Goal: Complete application form

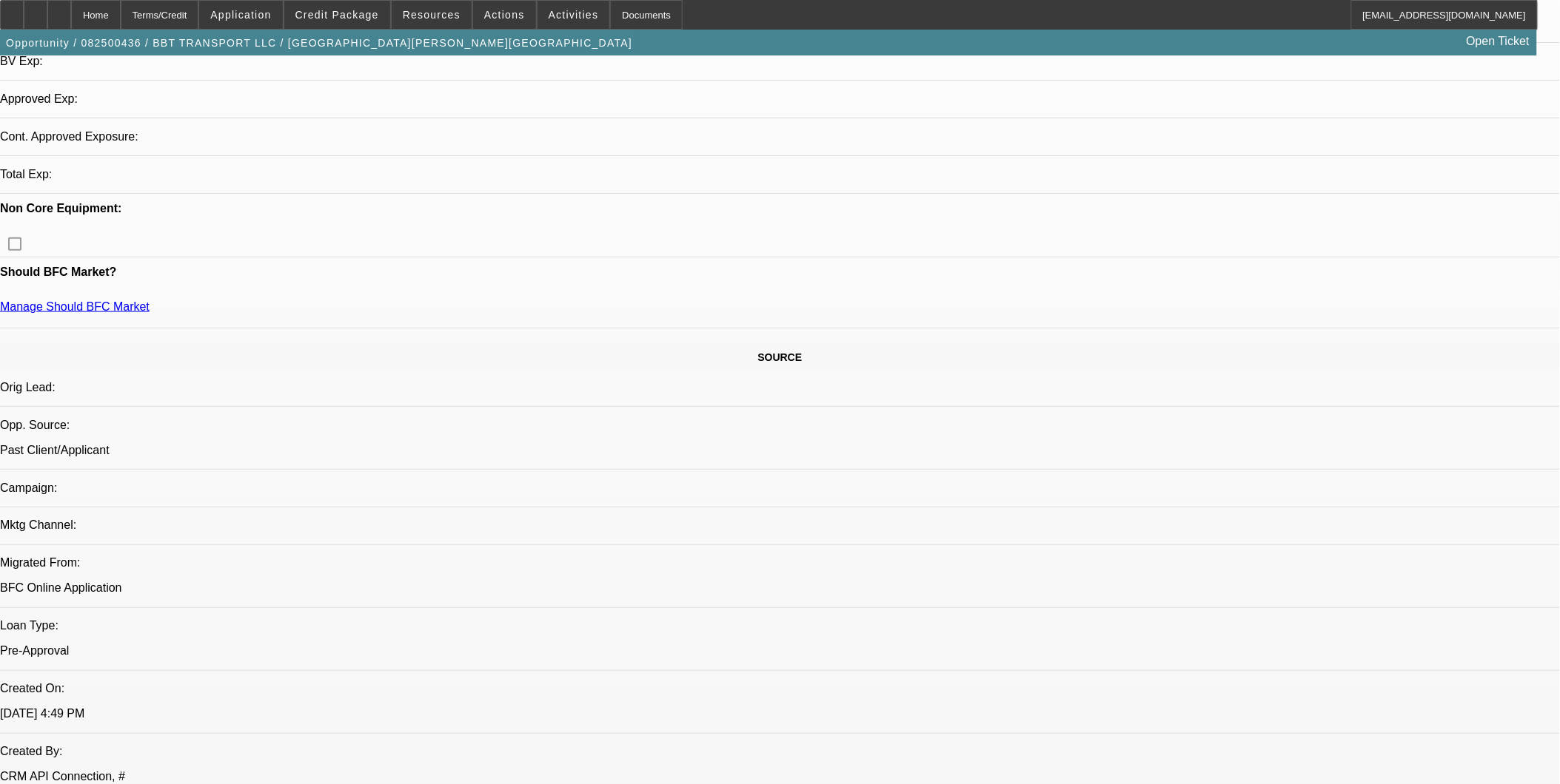
select select "0"
select select "2"
select select "0"
select select "6"
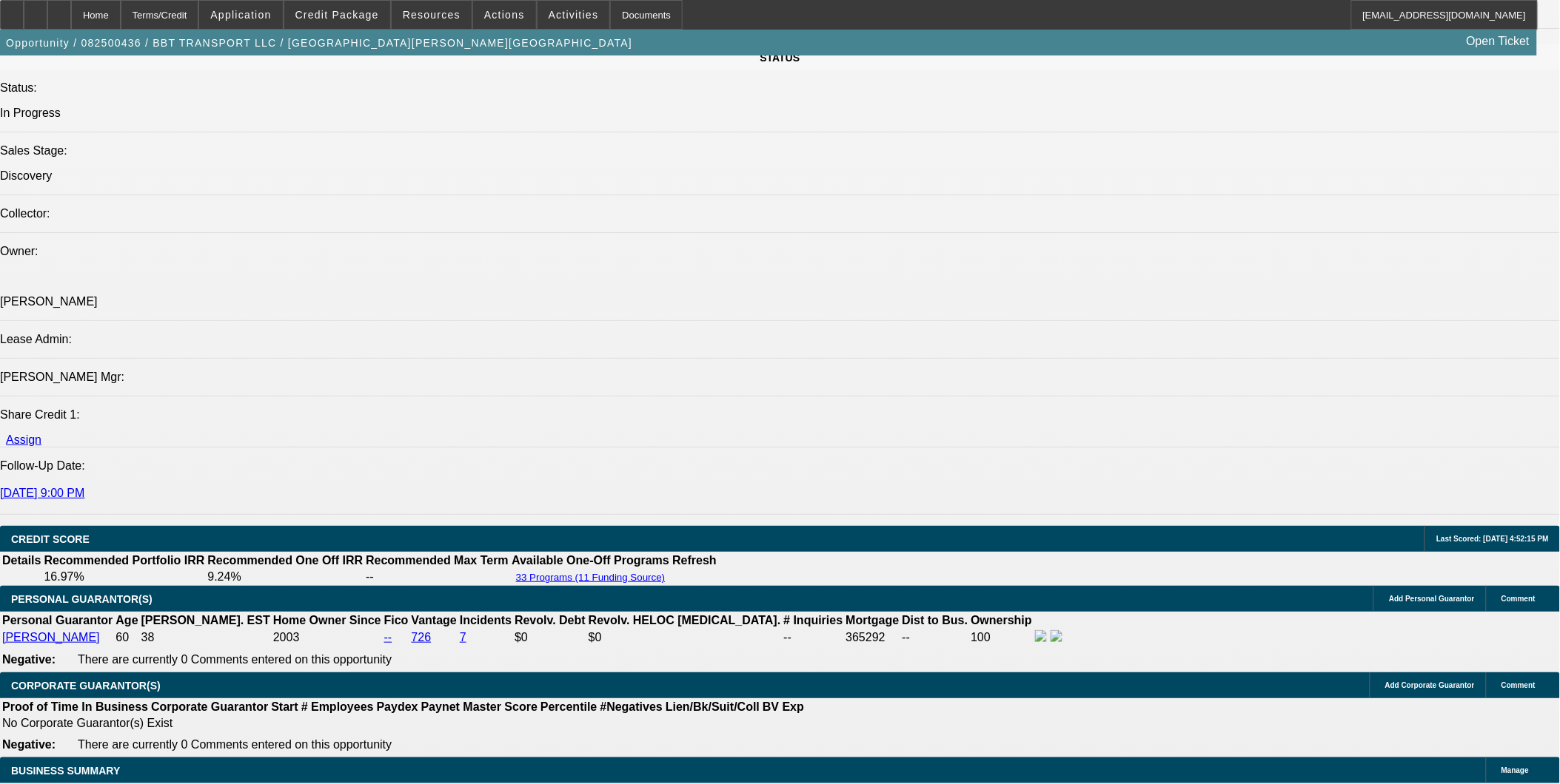
scroll to position [1824, 0]
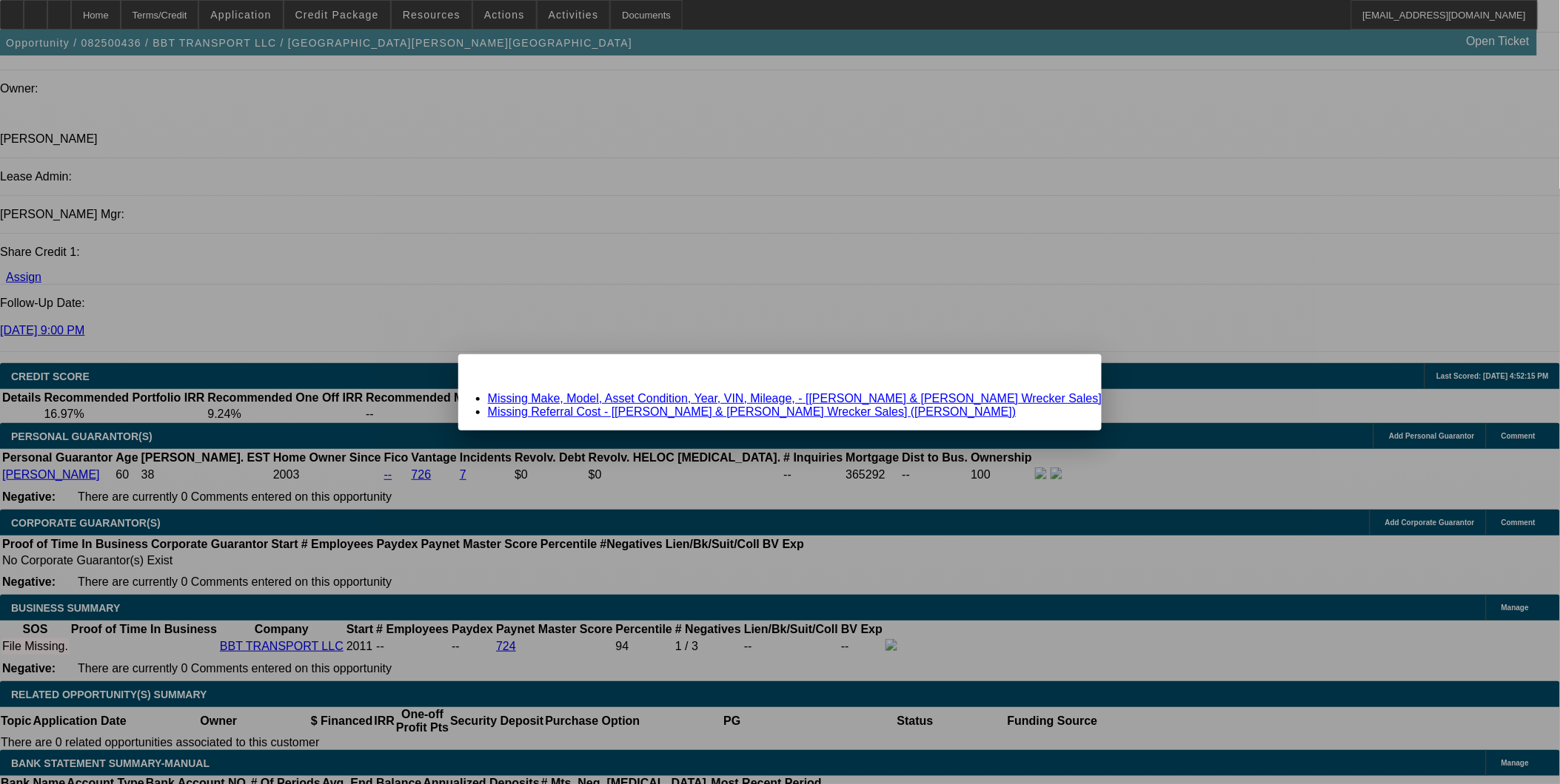
click at [835, 394] on link "Missing Make, Model, Asset Condition, Year, VIN, Mileage, - [Reed & Hoppes Wrec…" at bounding box center [795, 399] width 614 height 13
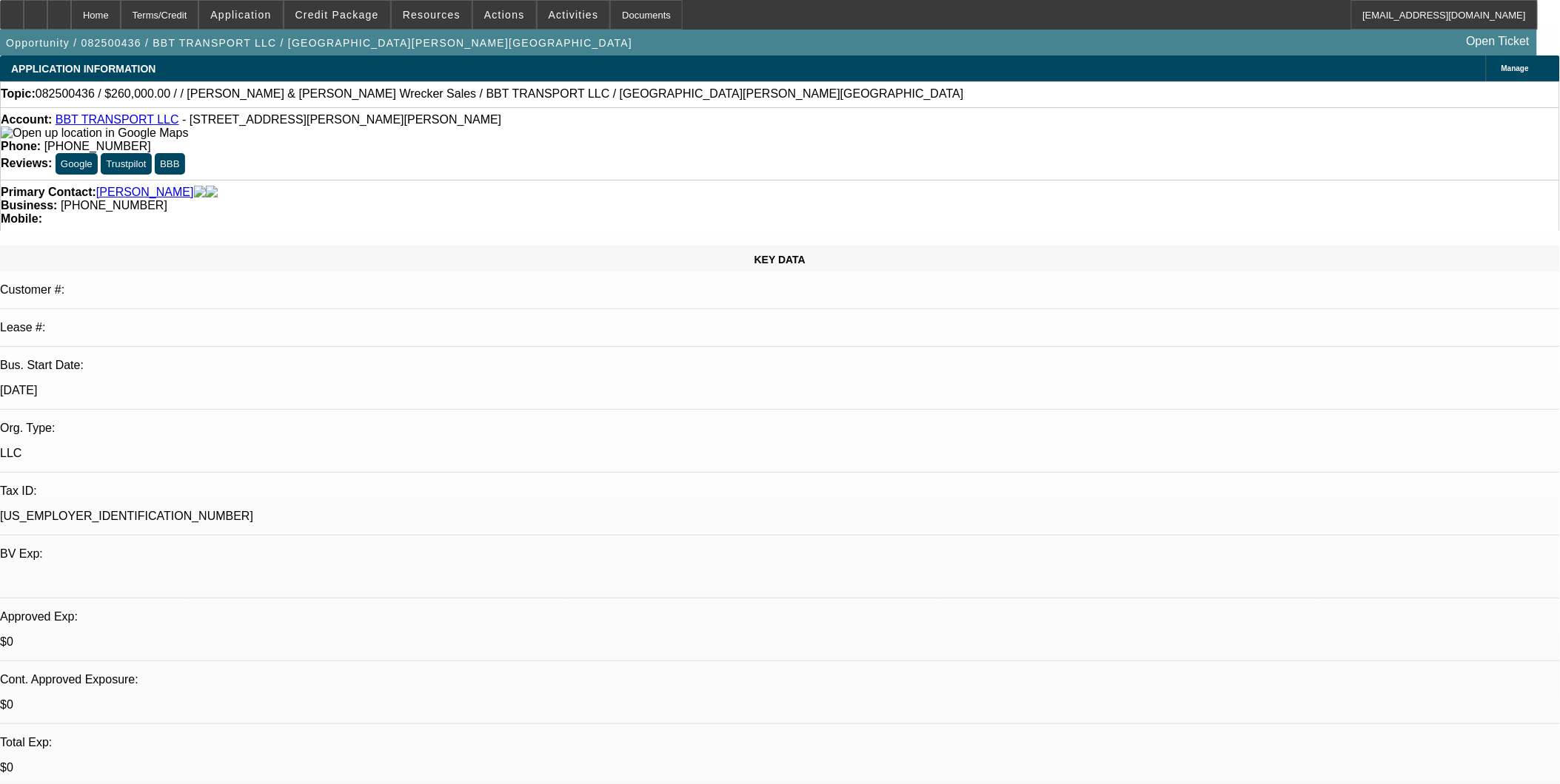
scroll to position [1824, 0]
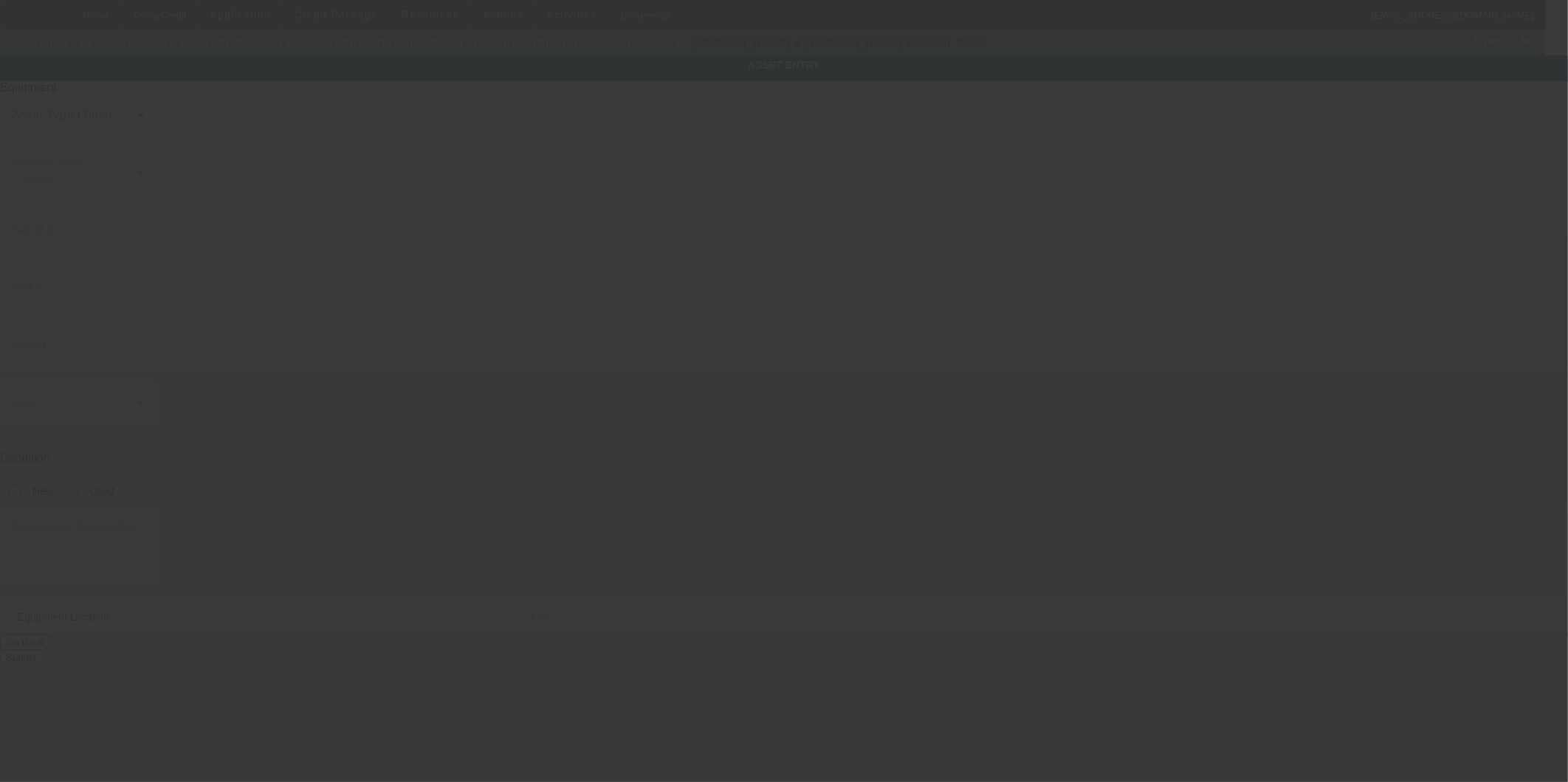
type input "6054 West Braden Road"
type input "Perry"
type input "48872"
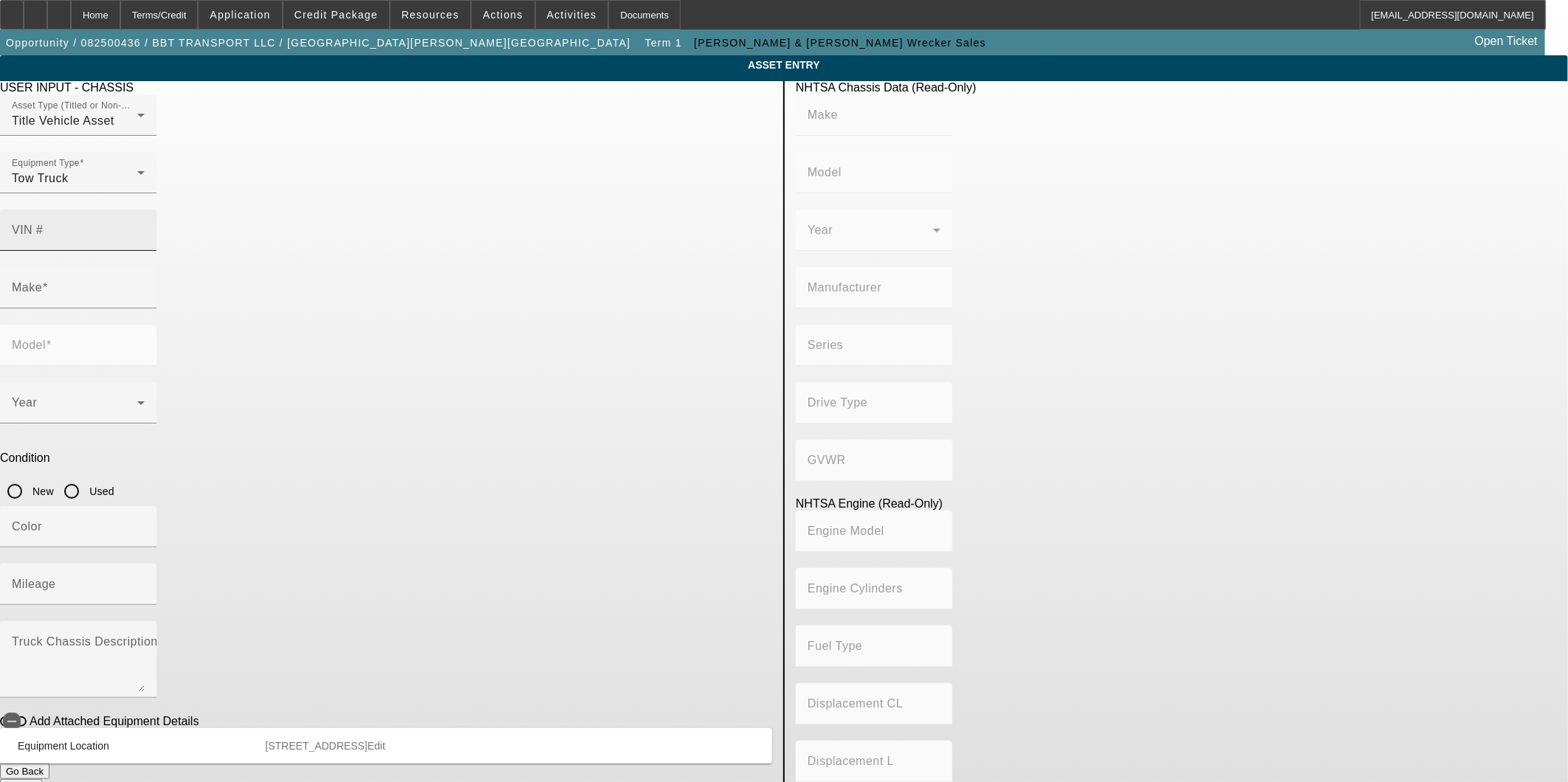
click at [145, 218] on div "VIN #" at bounding box center [78, 230] width 133 height 42
click at [138, 400] on span at bounding box center [75, 409] width 126 height 18
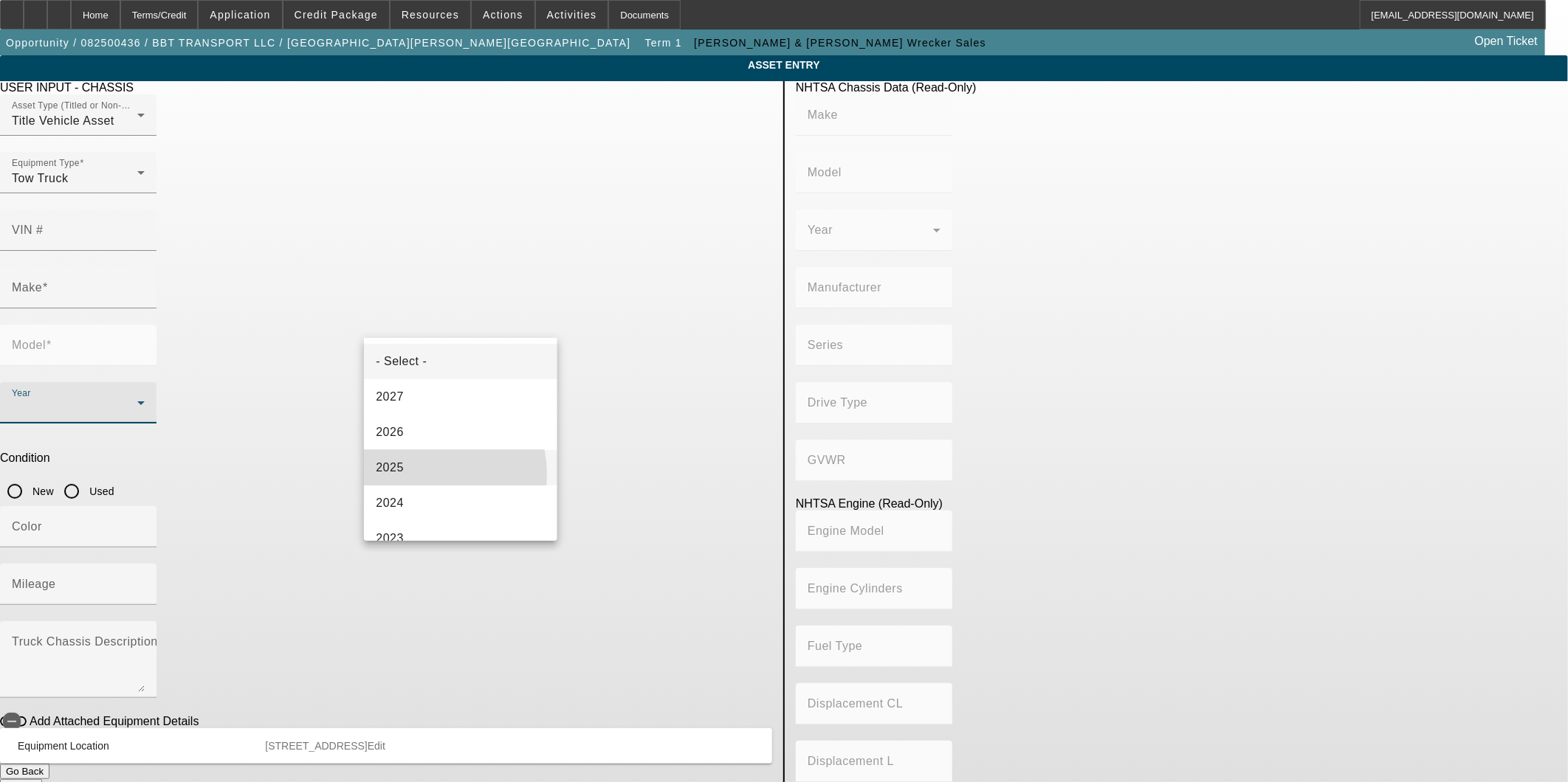
click at [432, 475] on mat-option "2025" at bounding box center [460, 468] width 193 height 35
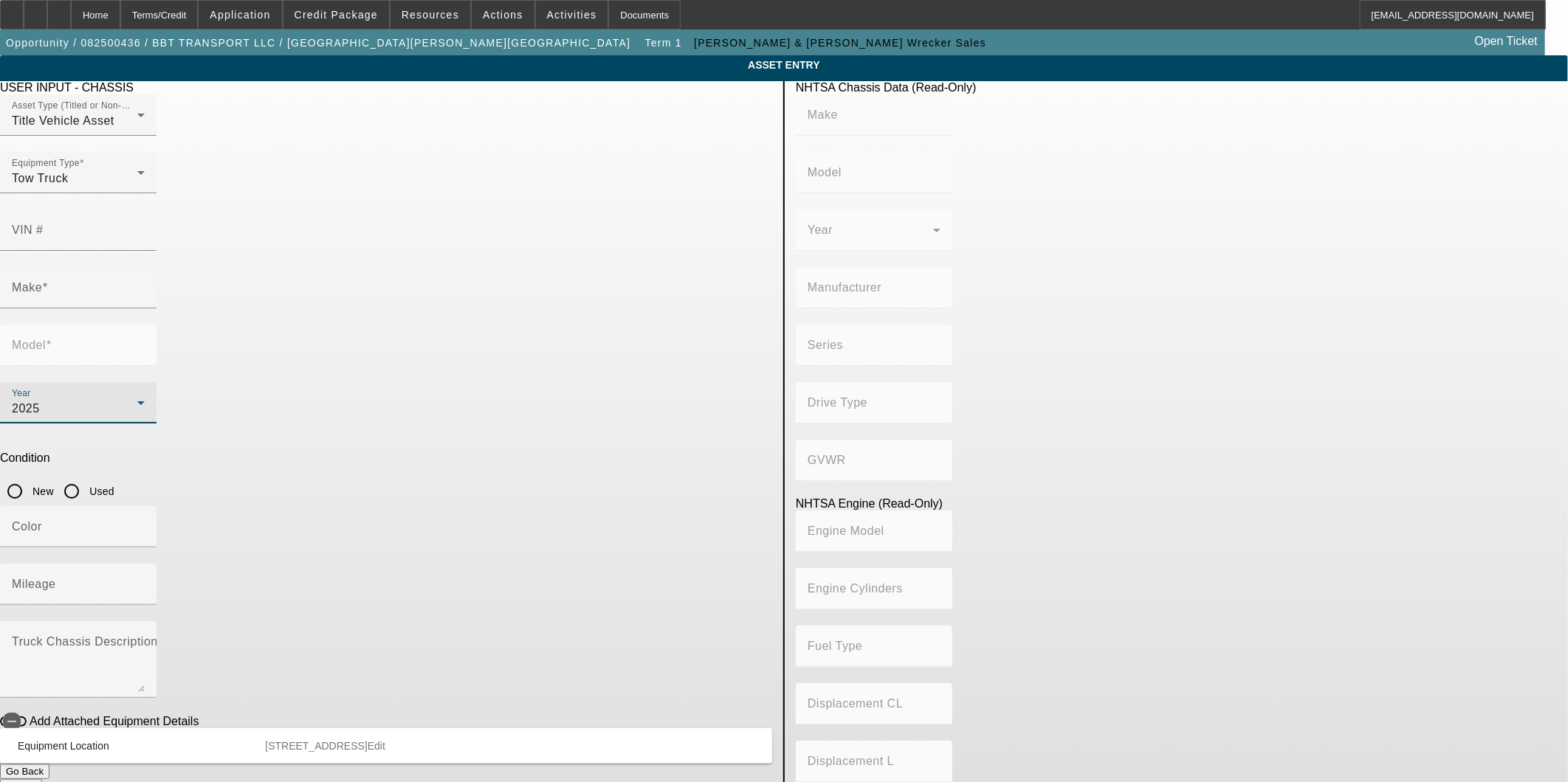
click at [30, 477] on input "New" at bounding box center [15, 492] width 30 height 30
radio input "true"
click at [145, 524] on input "Color" at bounding box center [78, 533] width 133 height 18
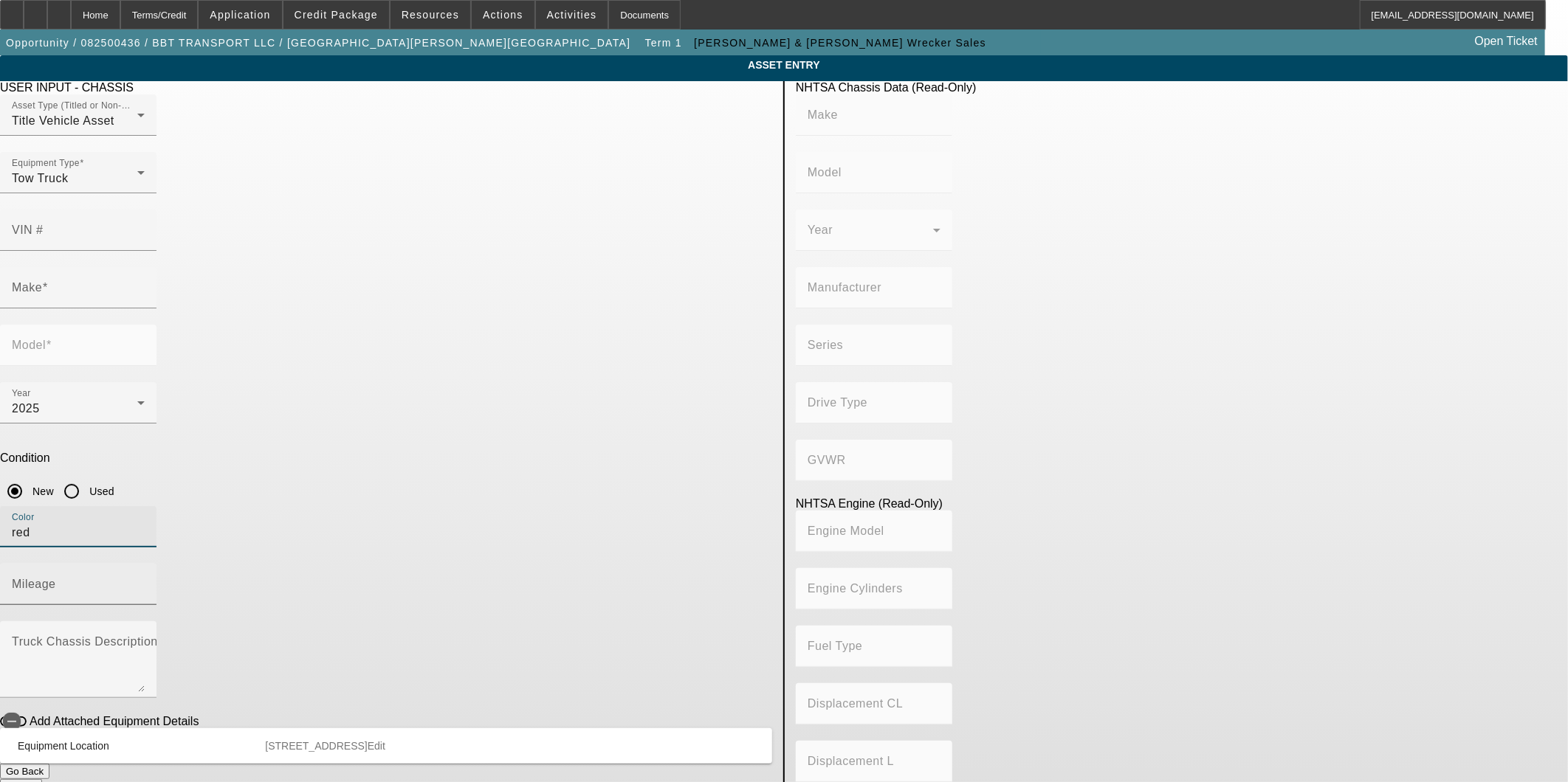
type input "red"
type input "1"
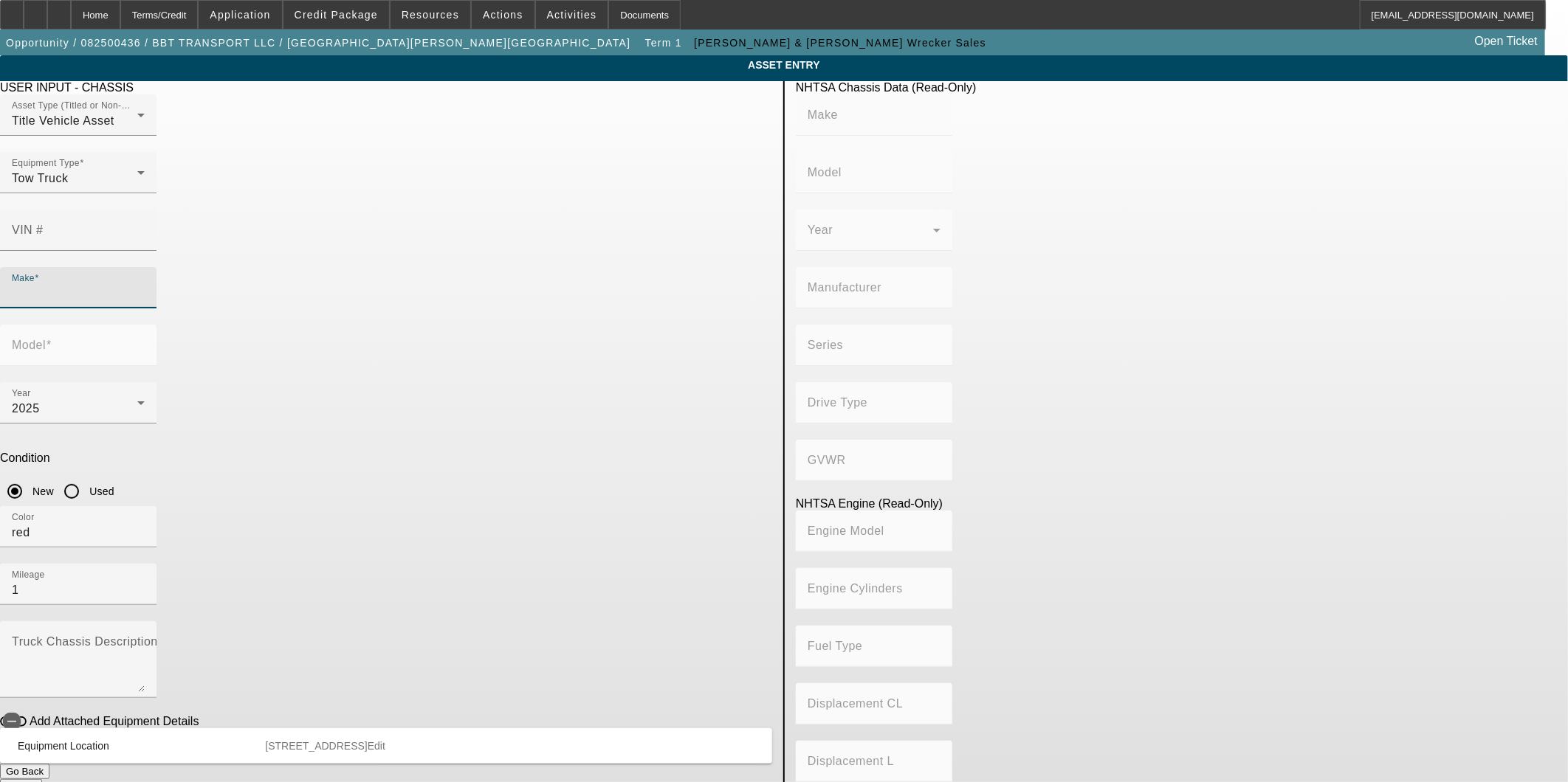
click at [145, 285] on input "Make" at bounding box center [78, 293] width 133 height 18
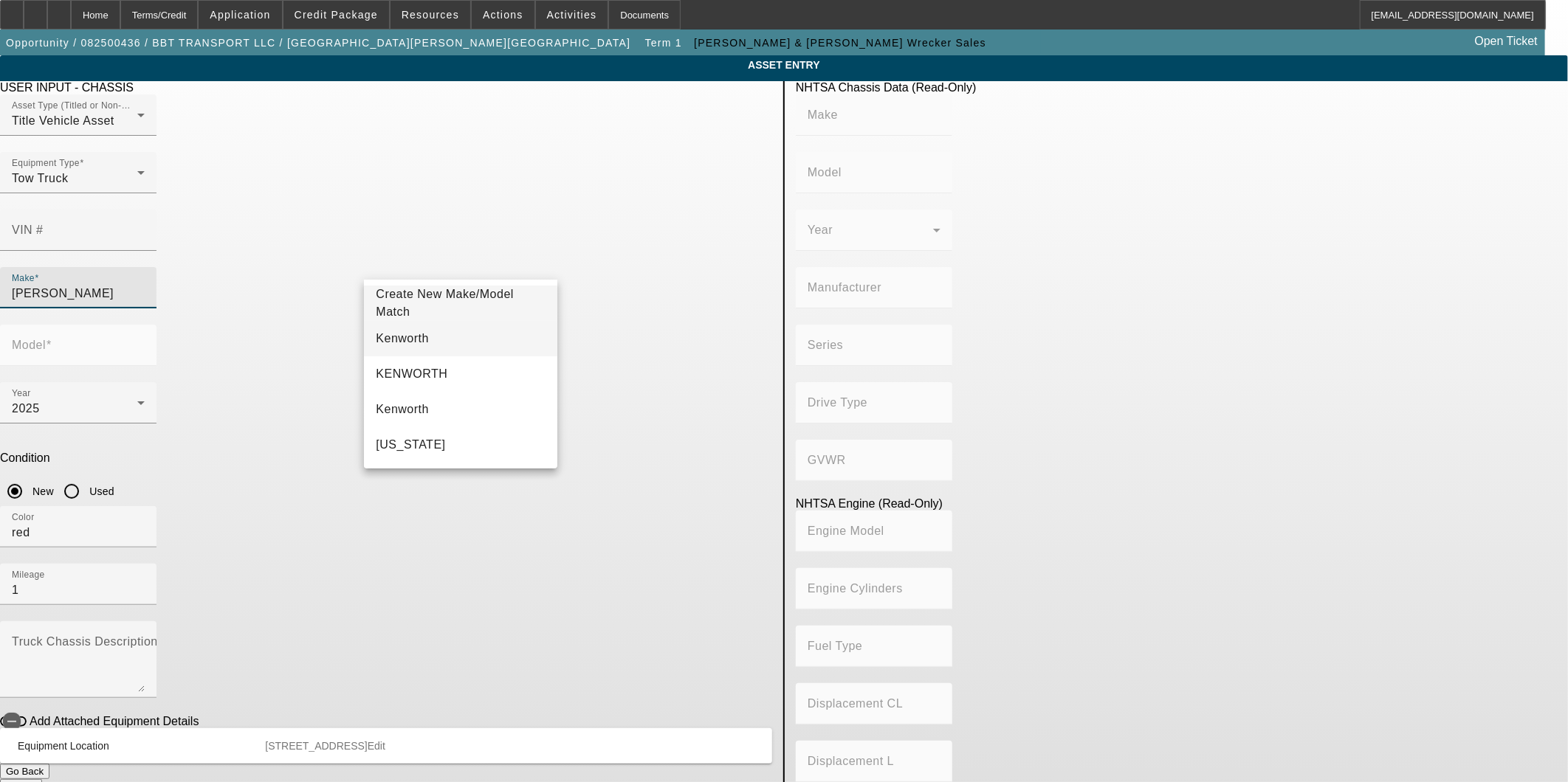
click at [442, 331] on mat-option "Kenworth" at bounding box center [460, 339] width 193 height 35
type input "Kenworth"
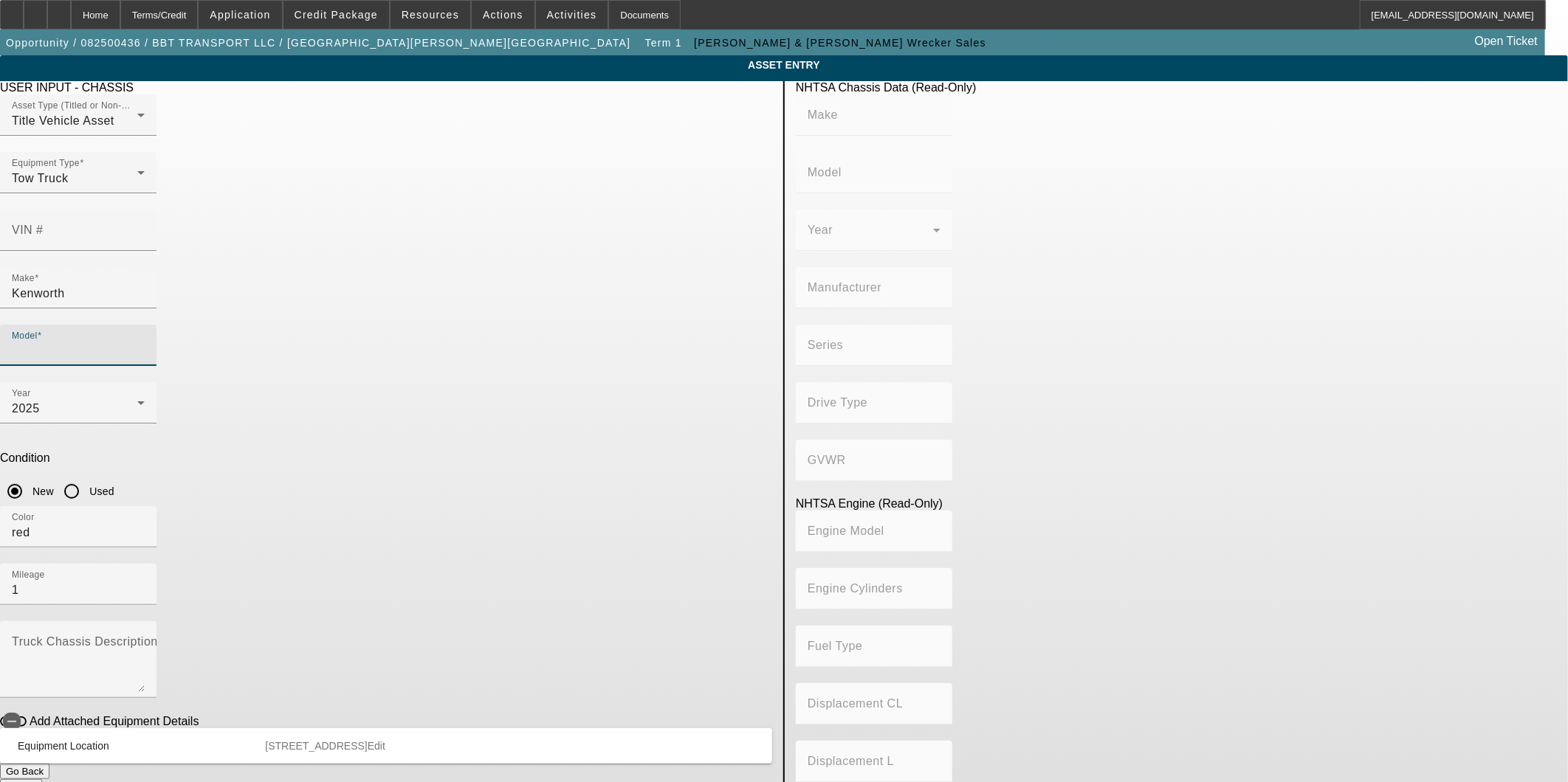
click at [145, 343] on input "Model" at bounding box center [78, 351] width 133 height 18
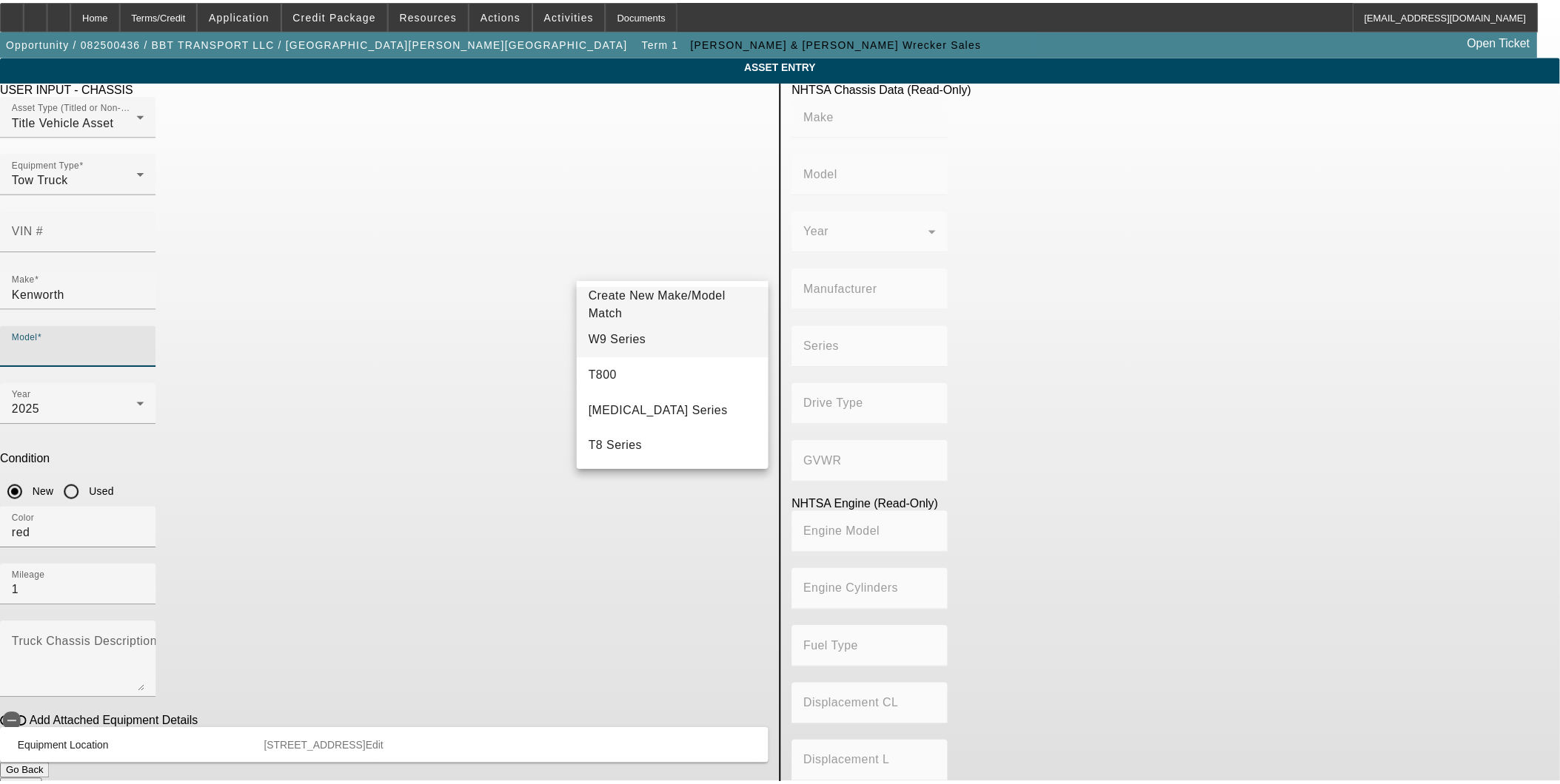
scroll to position [82, 0]
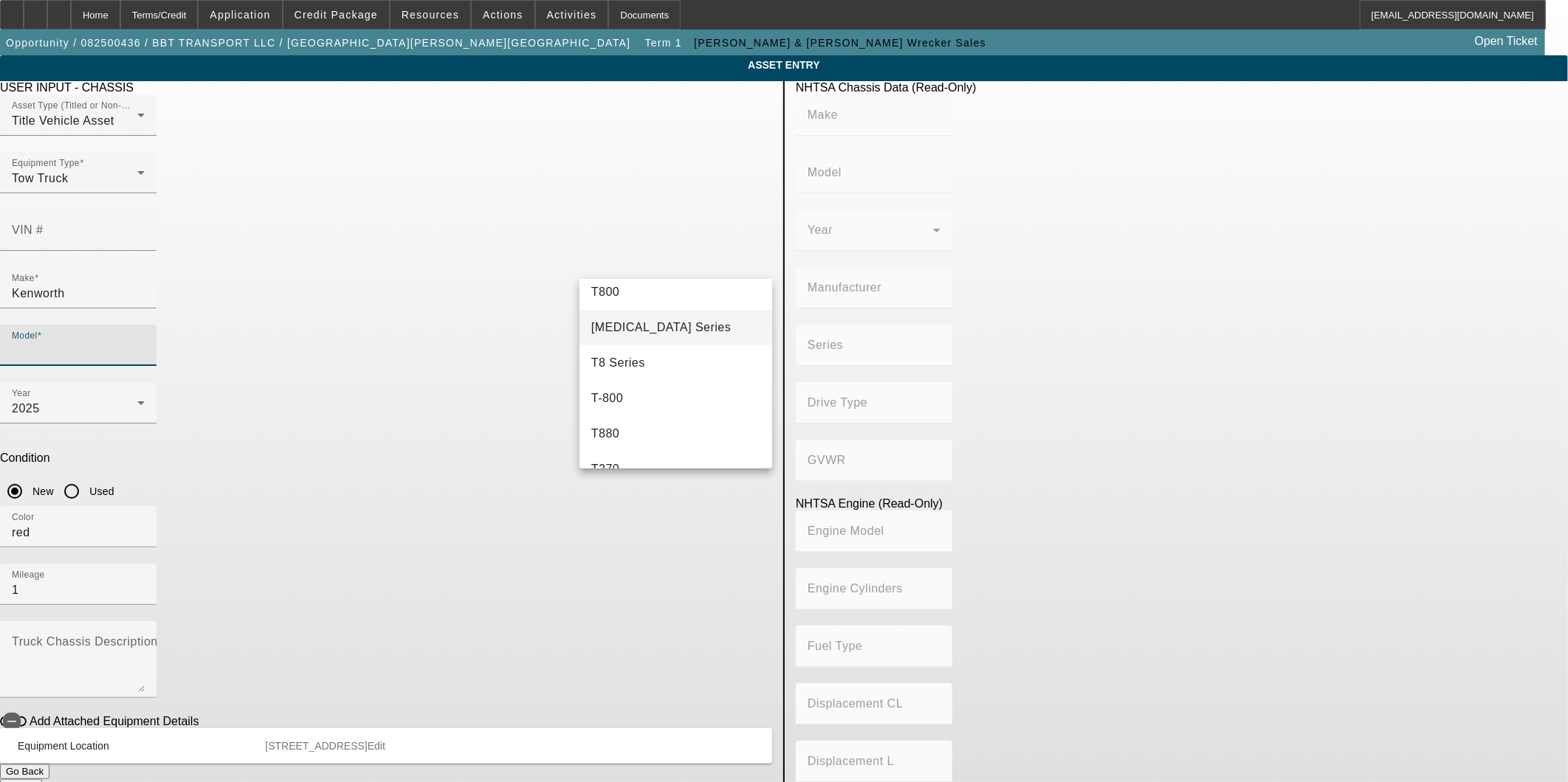
click at [670, 333] on mat-option "T3 Series" at bounding box center [675, 327] width 193 height 35
type input "T3 Series"
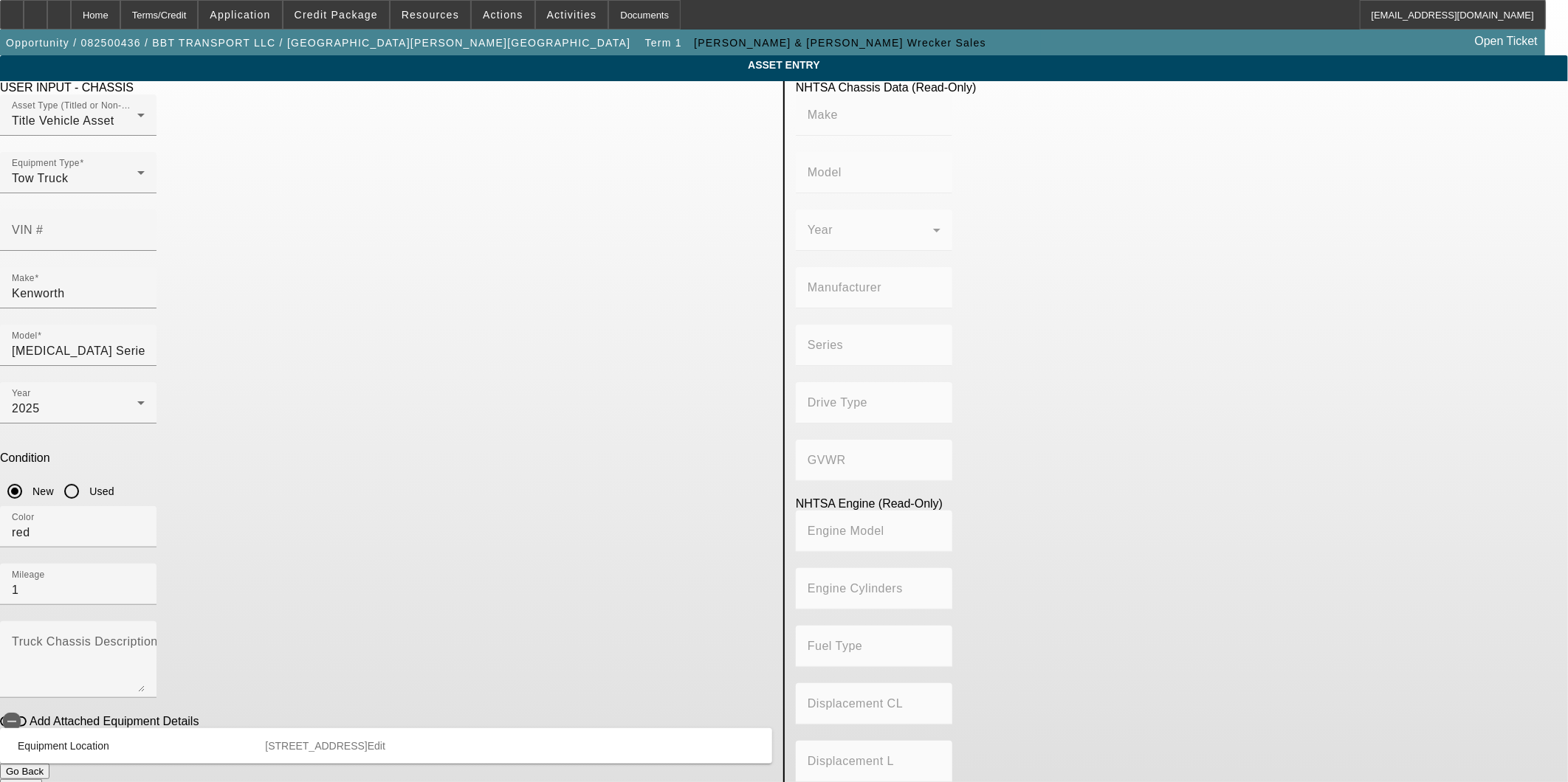
click at [42, 780] on button "Submit" at bounding box center [21, 788] width 42 height 16
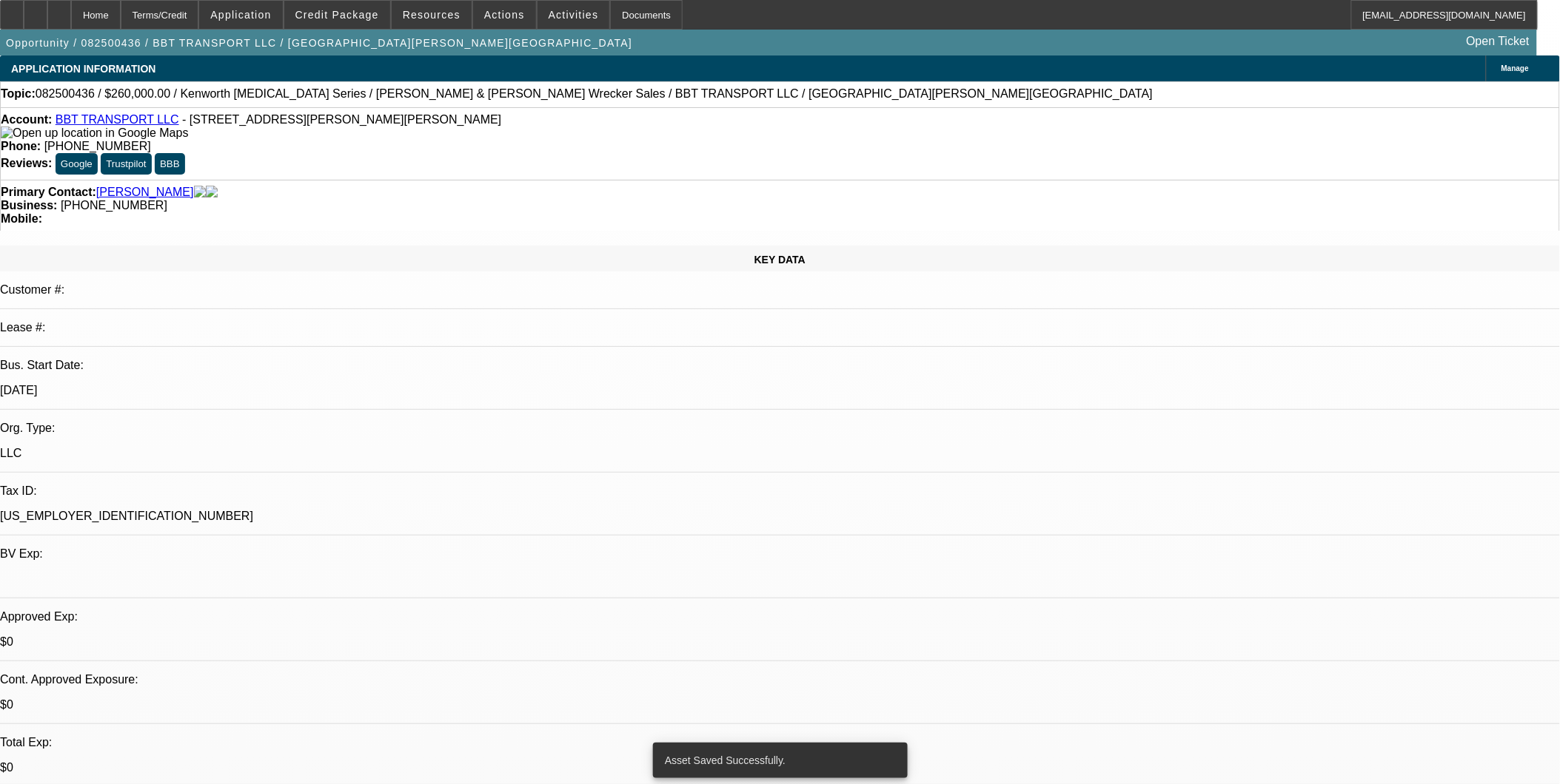
select select "0"
select select "2"
select select "0"
select select "6"
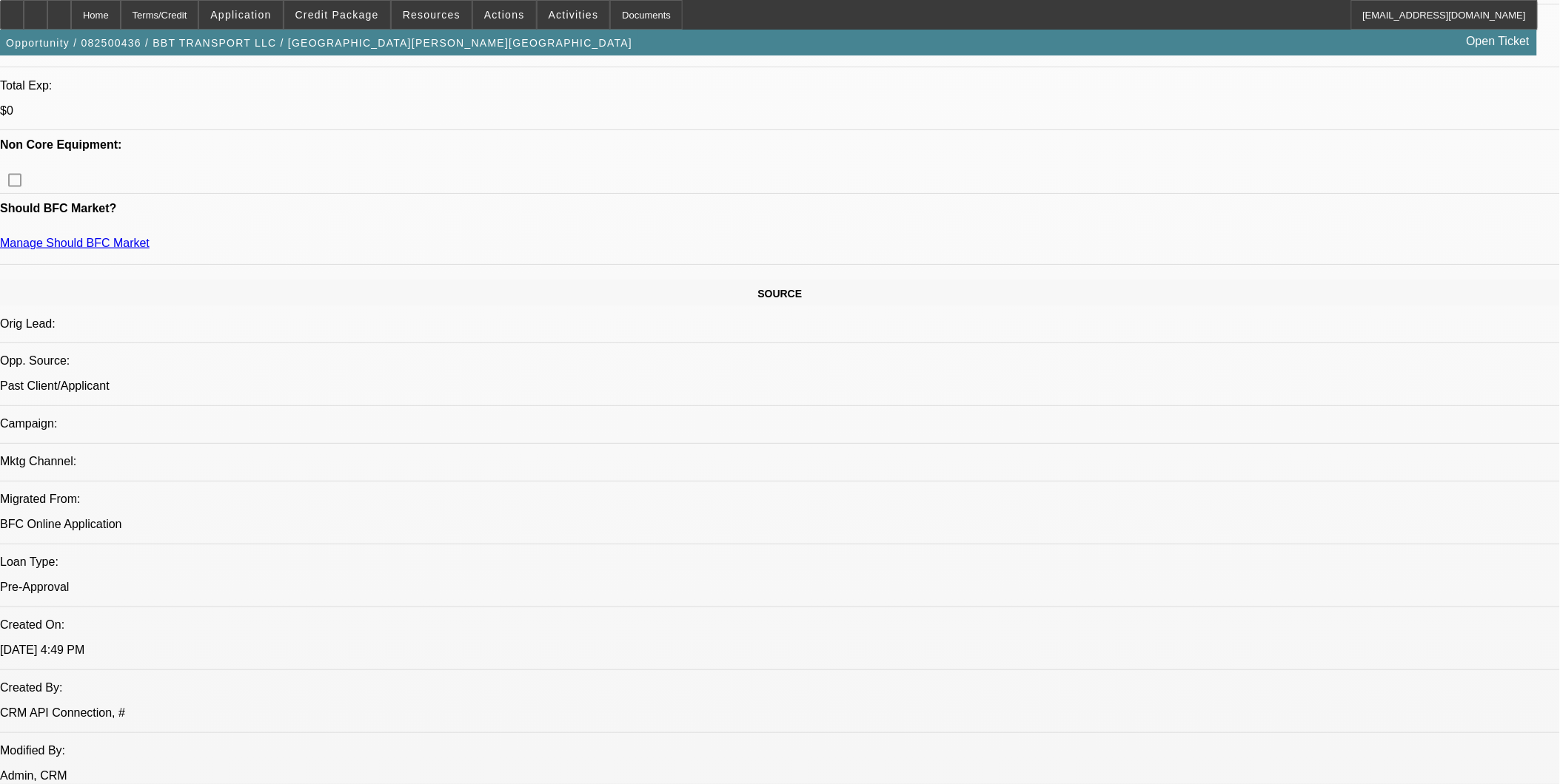
scroll to position [905, 0]
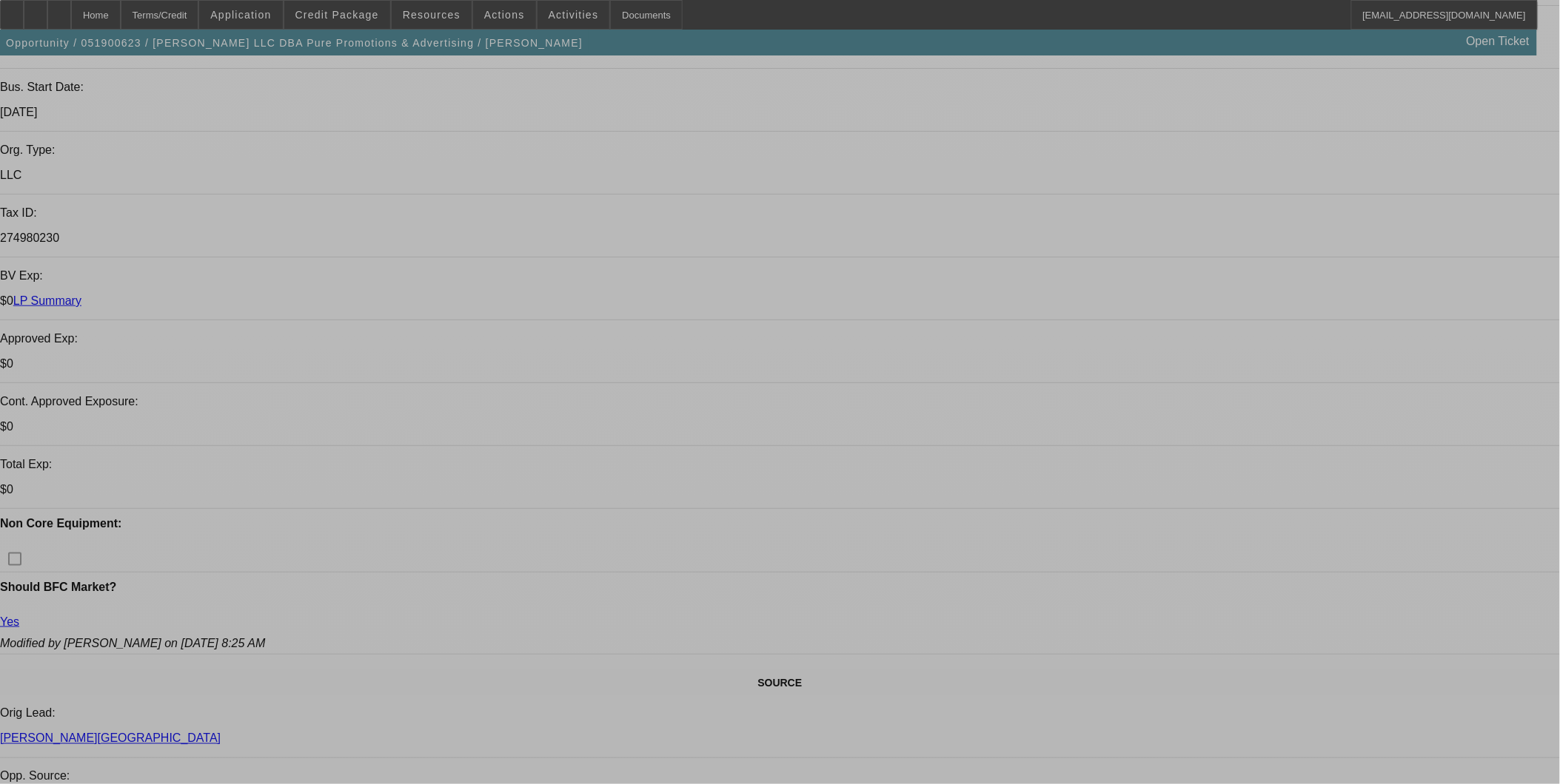
select select "0"
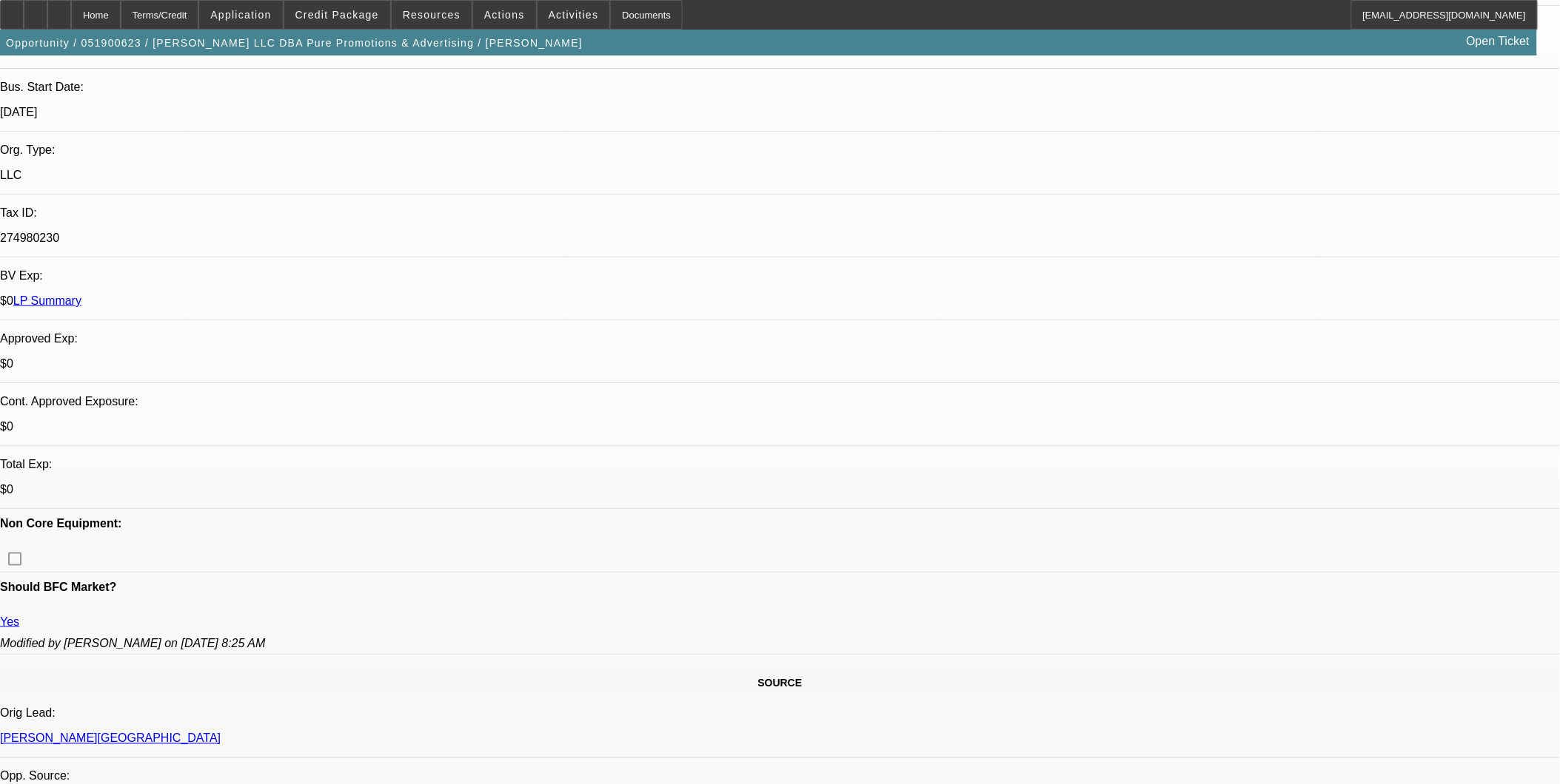
select select "0"
select select "0.1"
select select "0"
select select "0.1"
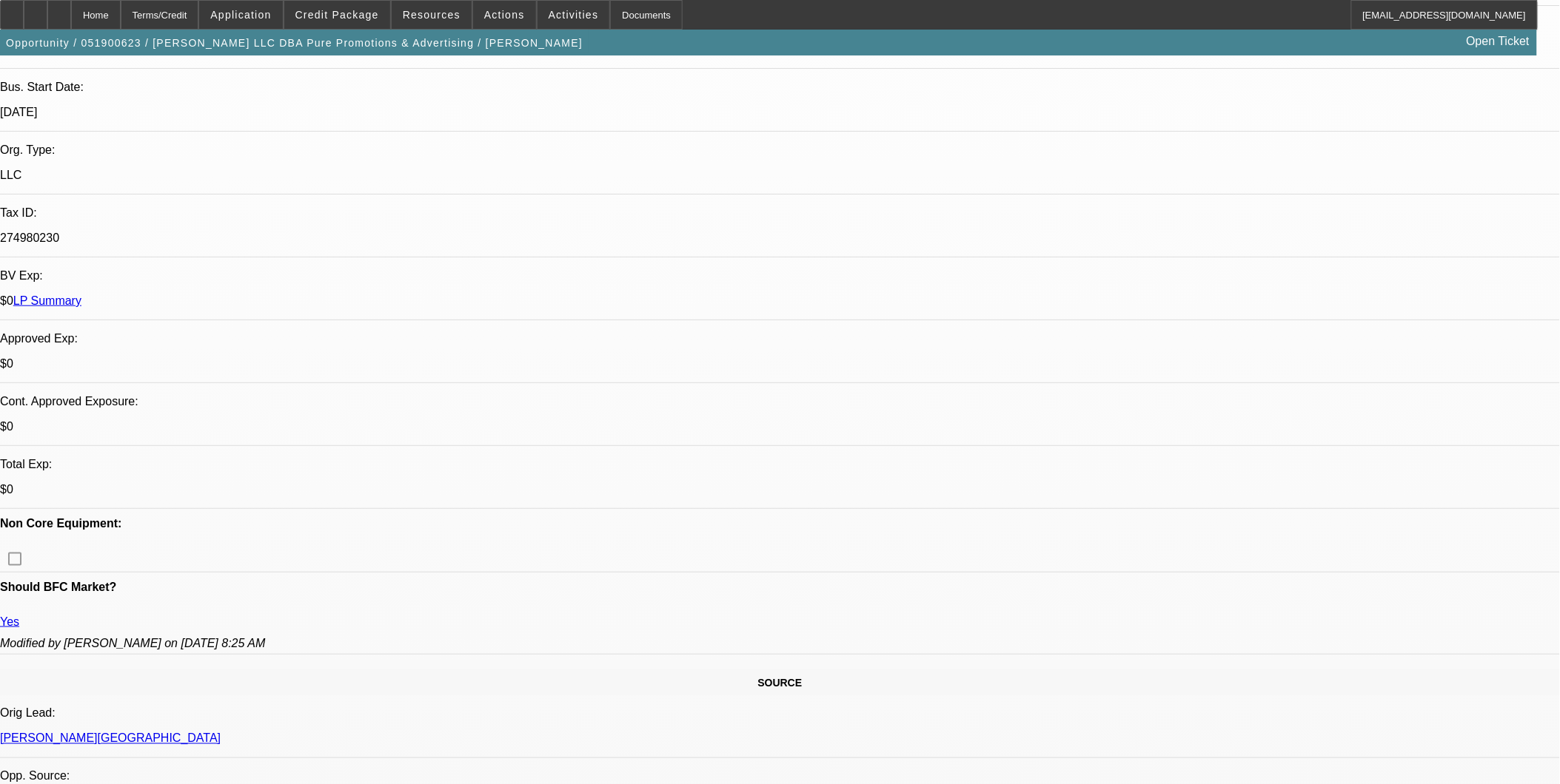
select select "0"
select select "0.1"
select select "0"
select select "2"
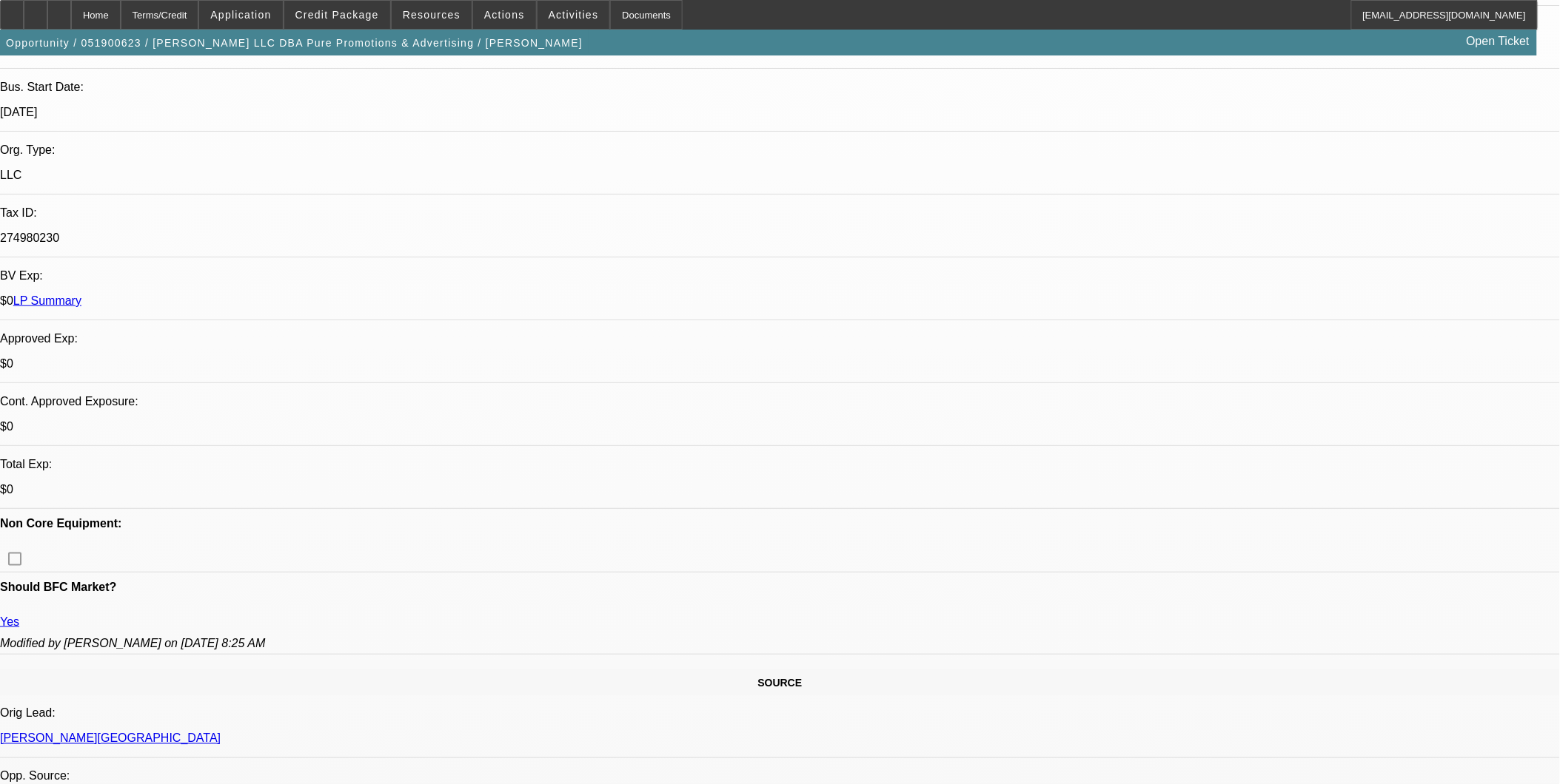
select select "0.1"
select select "1"
select select "4"
select select "1"
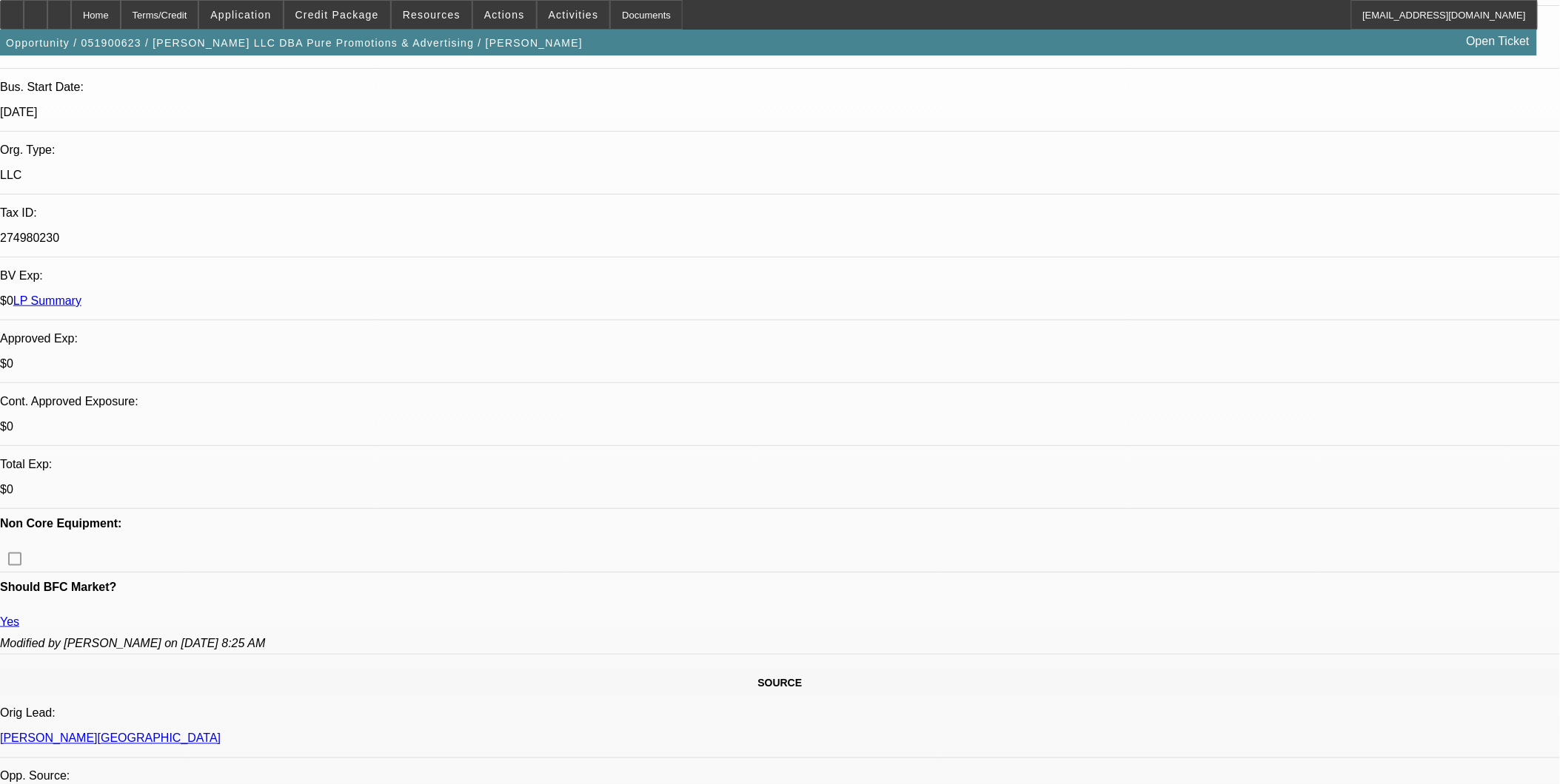
select select "1"
select select "4"
select select "1"
select select "4"
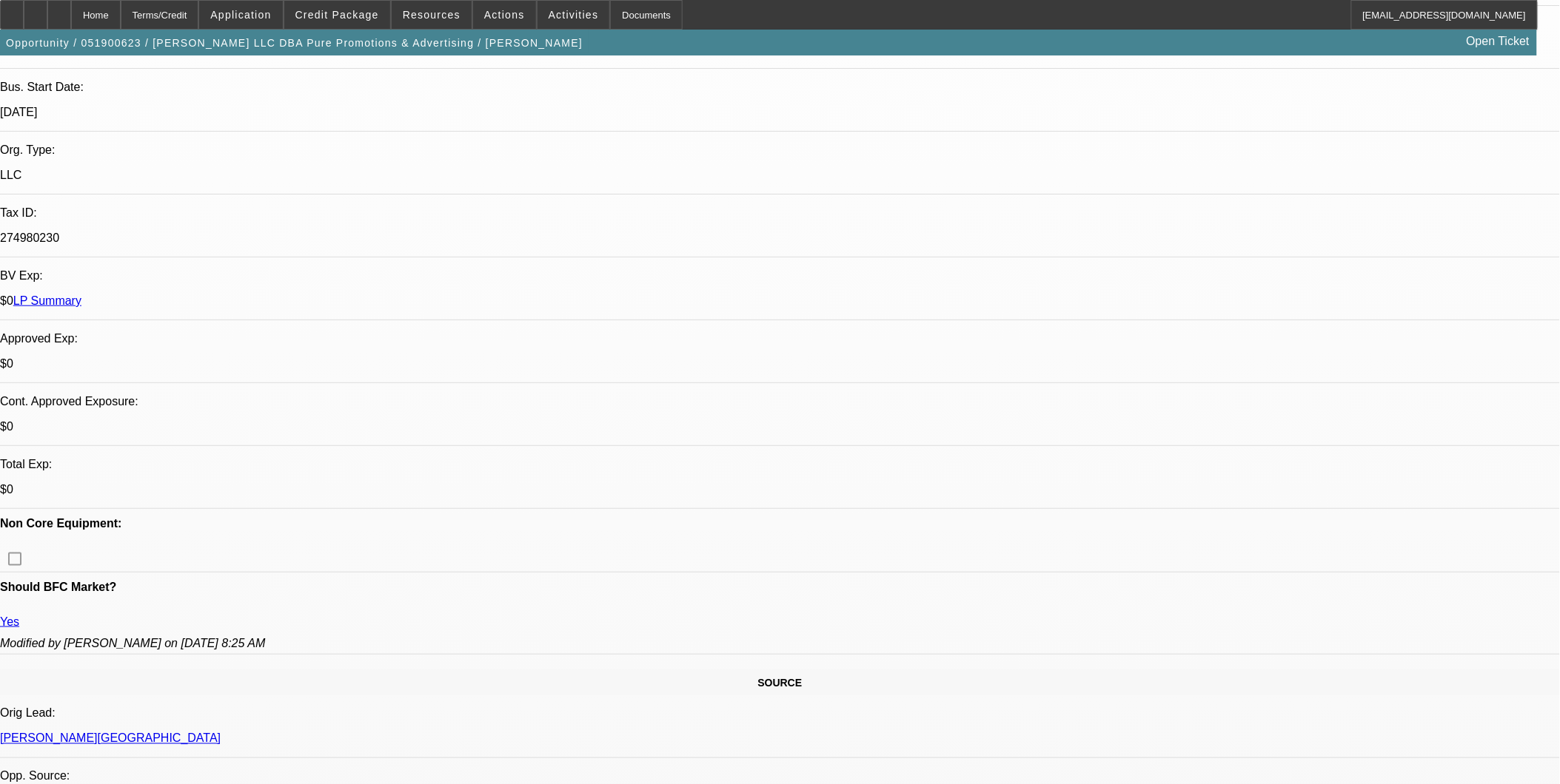
select select "1"
select select "2"
select select "4"
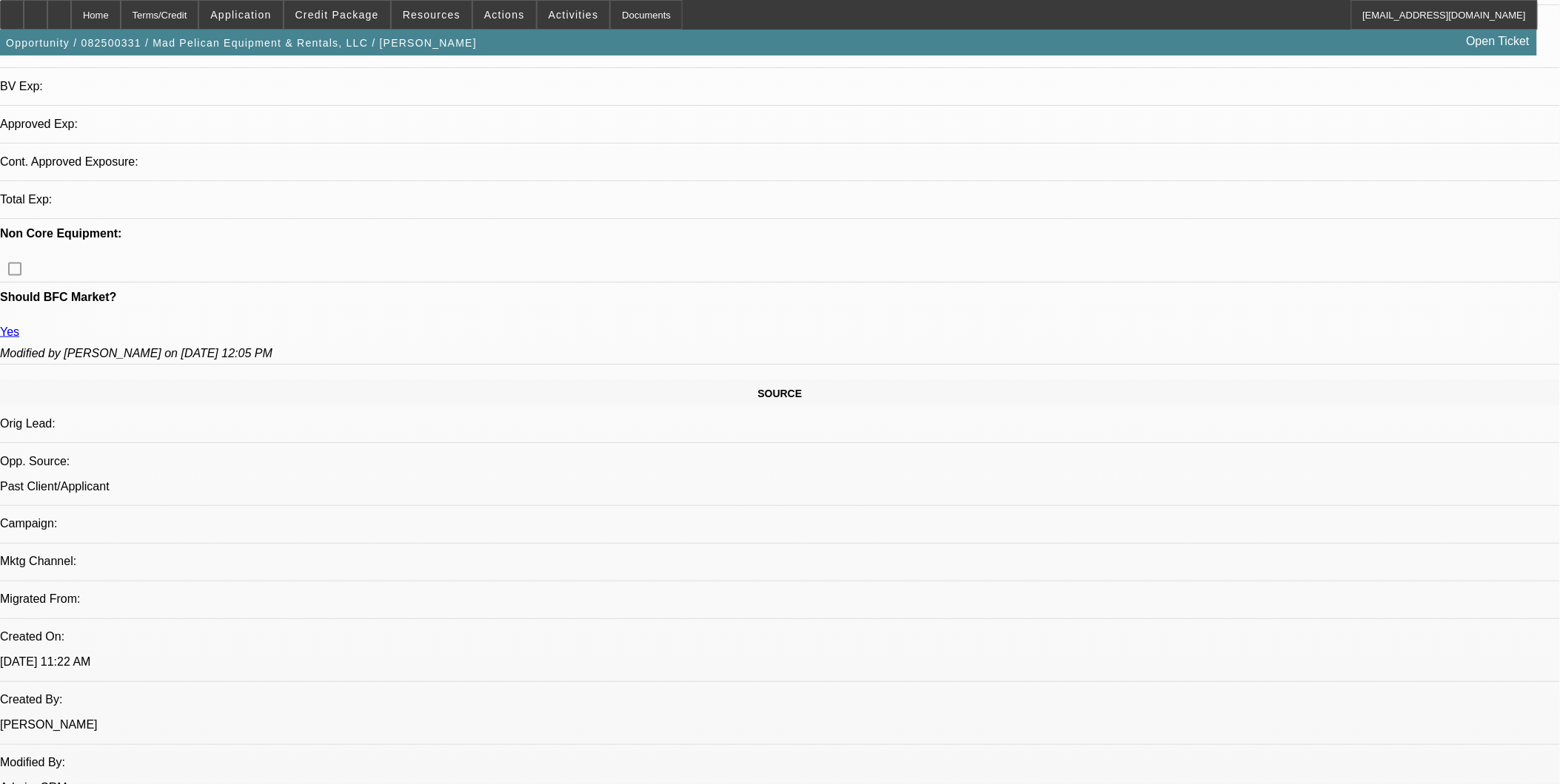
select select "0"
select select "3"
select select "0"
select select "6"
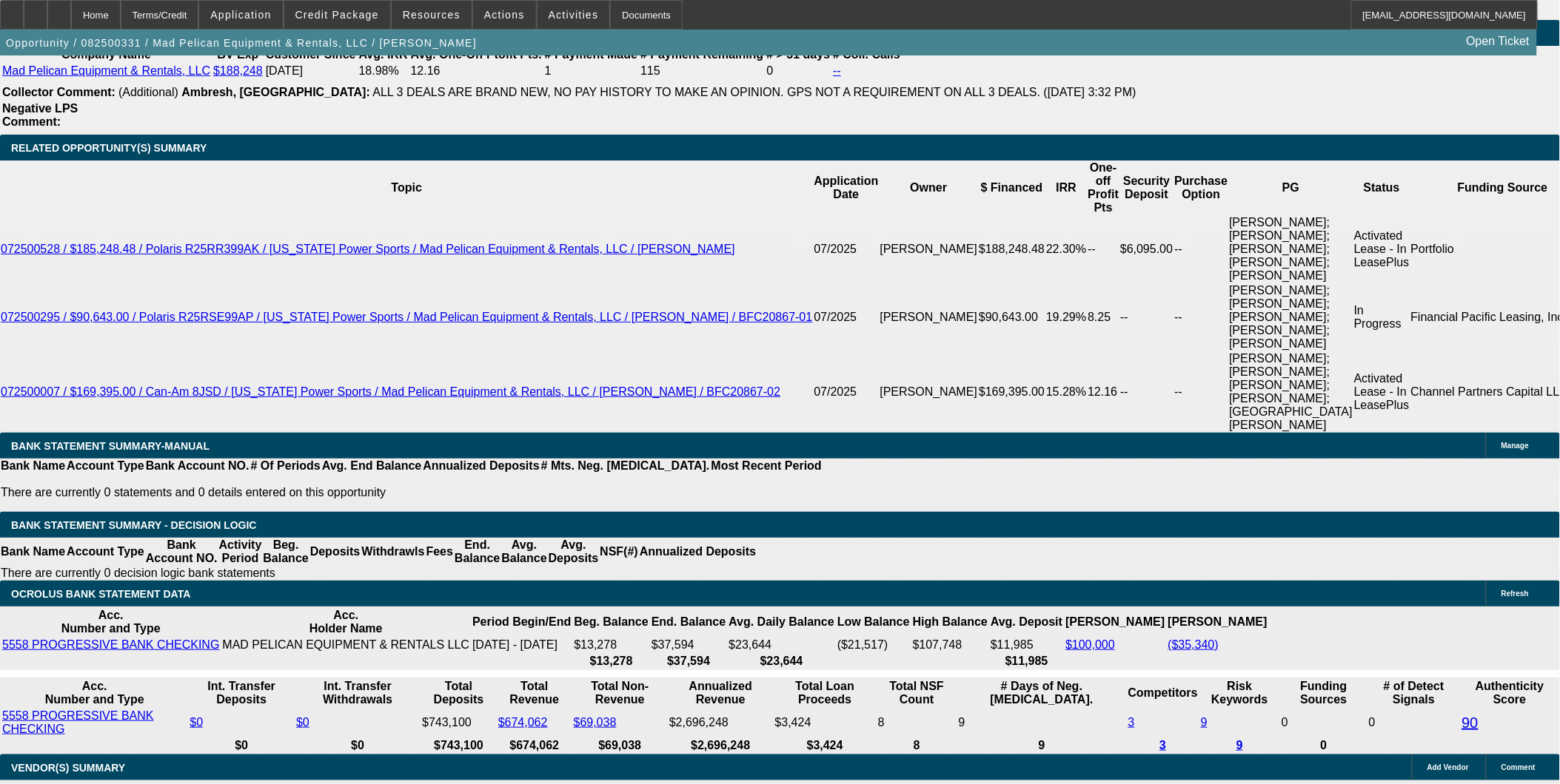
scroll to position [2751, 0]
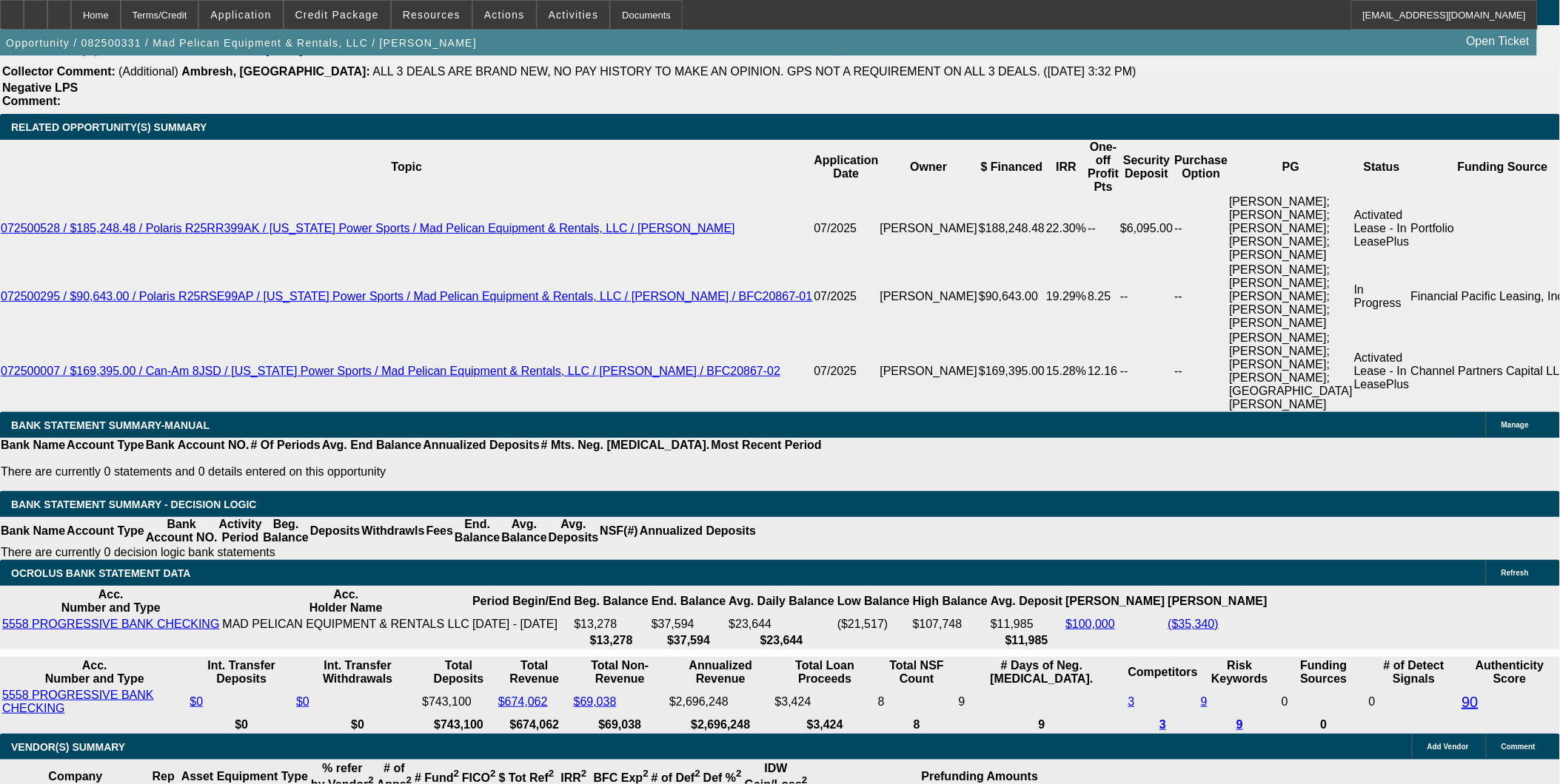
drag, startPoint x: 832, startPoint y: 476, endPoint x: 780, endPoint y: 440, distance: 63.2
click at [71, 12] on div at bounding box center [59, 15] width 24 height 30
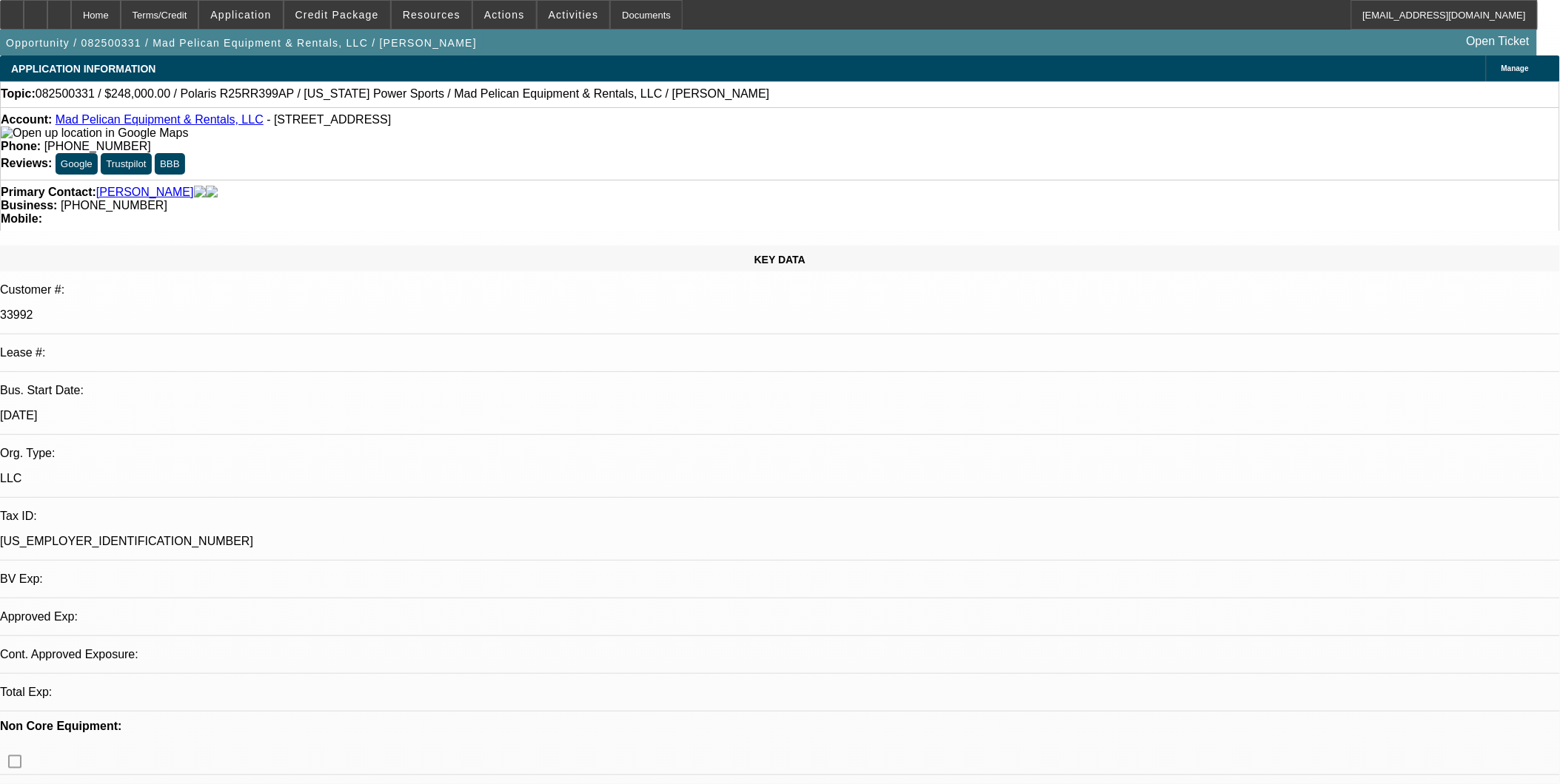
select select "0"
select select "3"
select select "0"
select select "6"
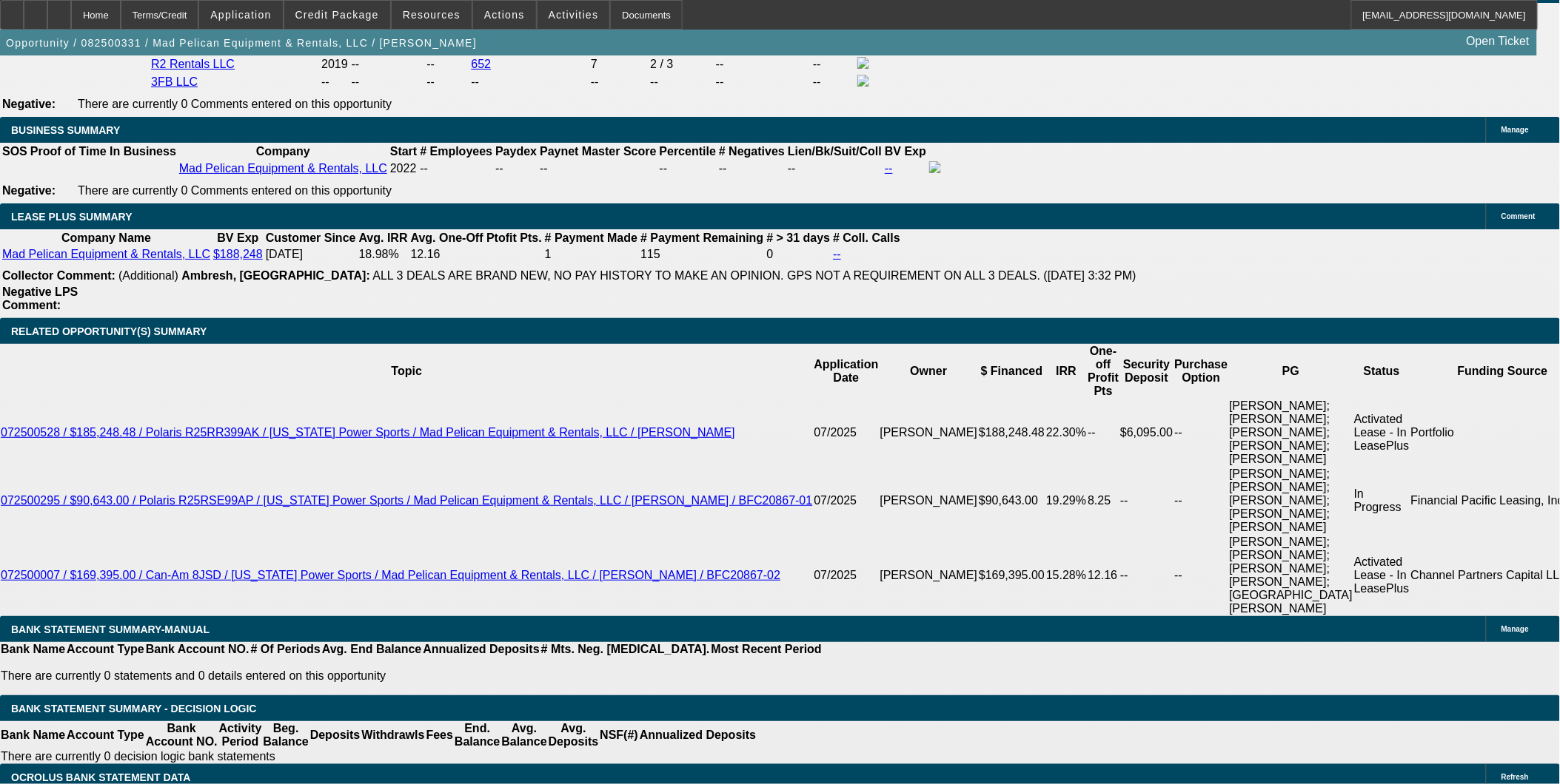
scroll to position [2384, 0]
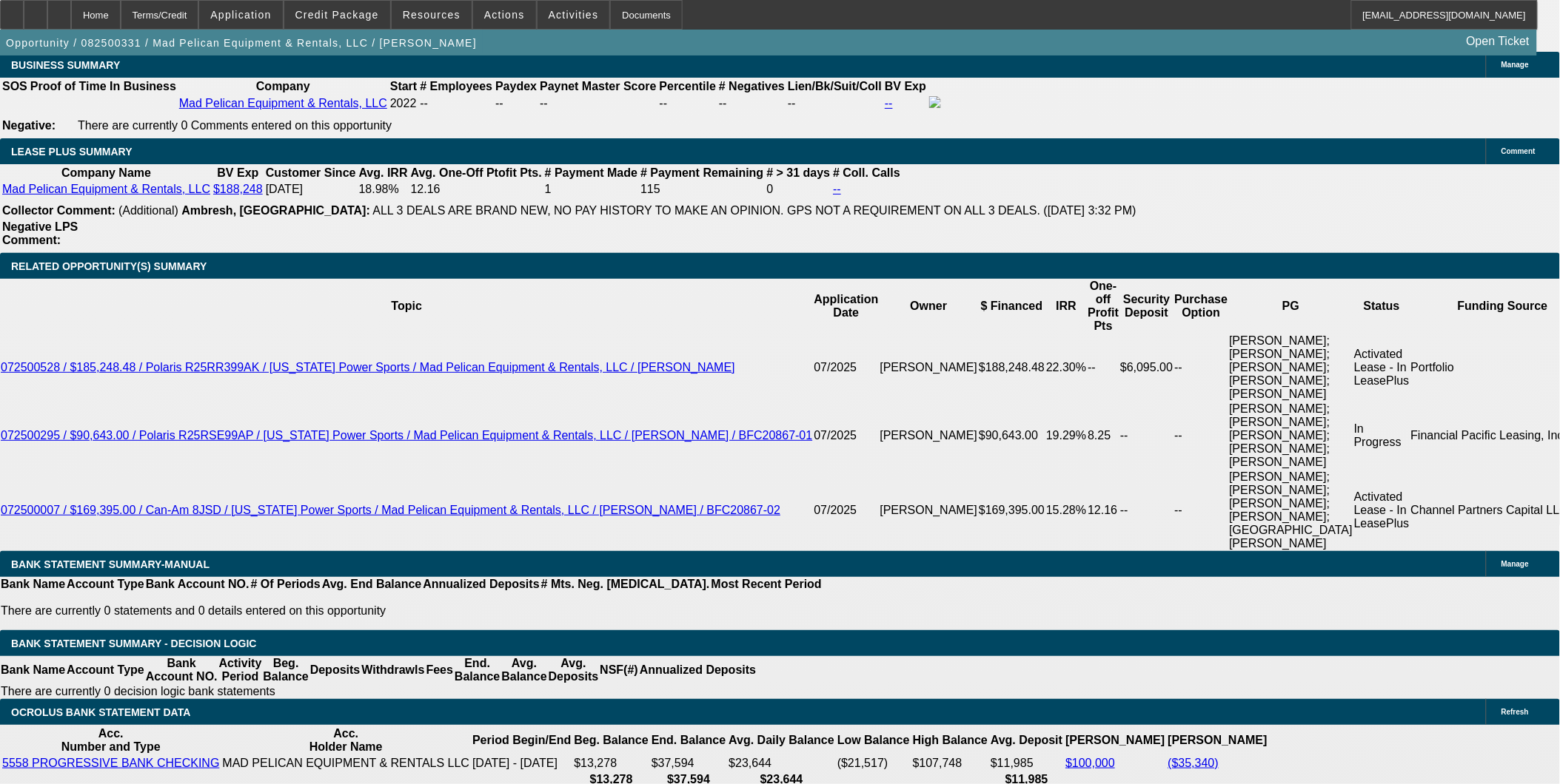
scroll to position [2466, 0]
